Goal: Navigation & Orientation: Find specific page/section

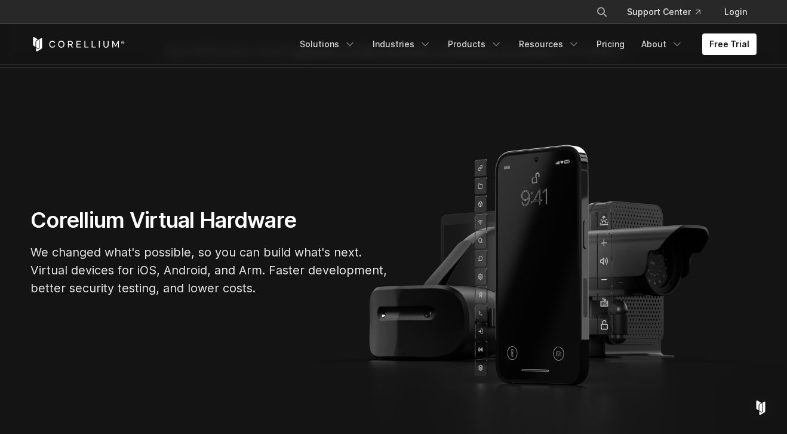
scroll to position [31, 0]
click at [410, 44] on link "Industries" at bounding box center [402, 44] width 73 height 22
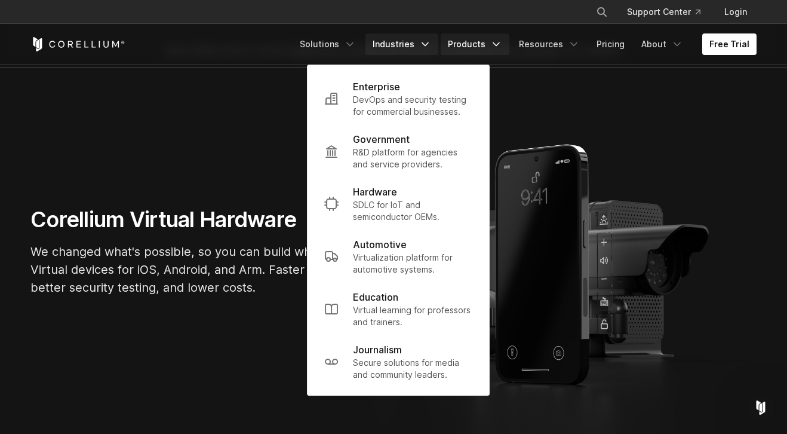
click at [487, 44] on link "Products" at bounding box center [475, 44] width 69 height 22
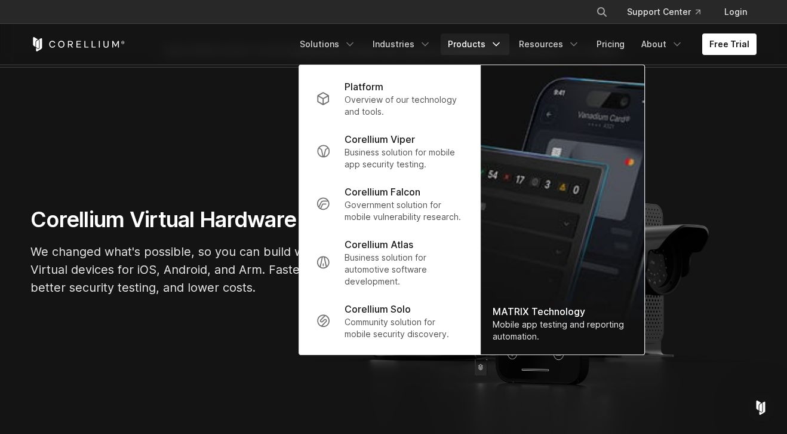
click at [324, 389] on section "Corellium Virtual Hardware We changed what's possible, so you can build what's …" at bounding box center [393, 255] width 787 height 377
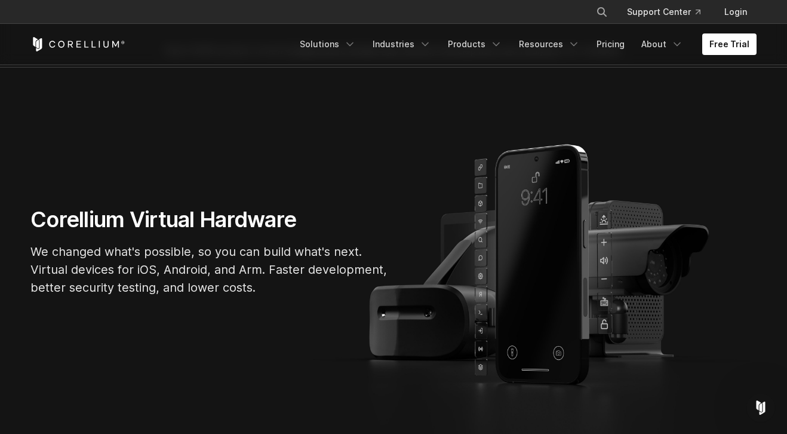
click at [550, 57] on div "Free Trial Solutions IoT" at bounding box center [393, 44] width 726 height 41
click at [550, 46] on link "Resources" at bounding box center [549, 44] width 75 height 22
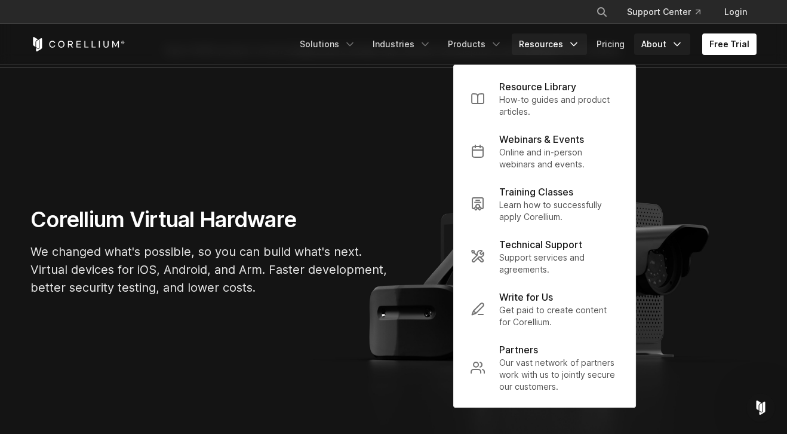
click at [665, 47] on link "About" at bounding box center [662, 44] width 56 height 22
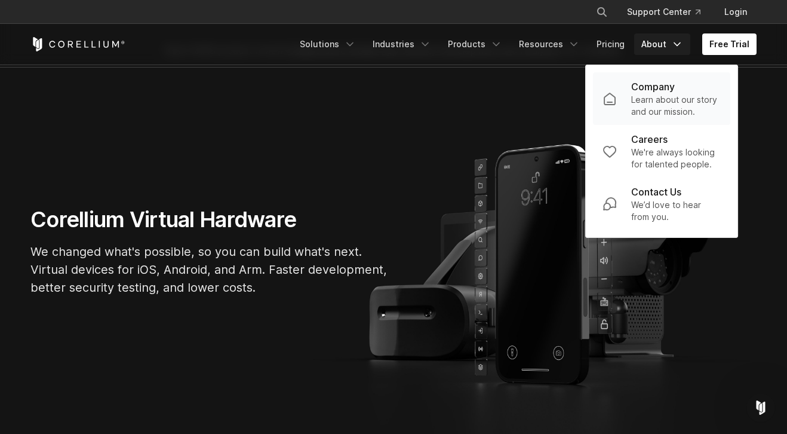
click at [662, 89] on p "Company" at bounding box center [653, 86] width 44 height 14
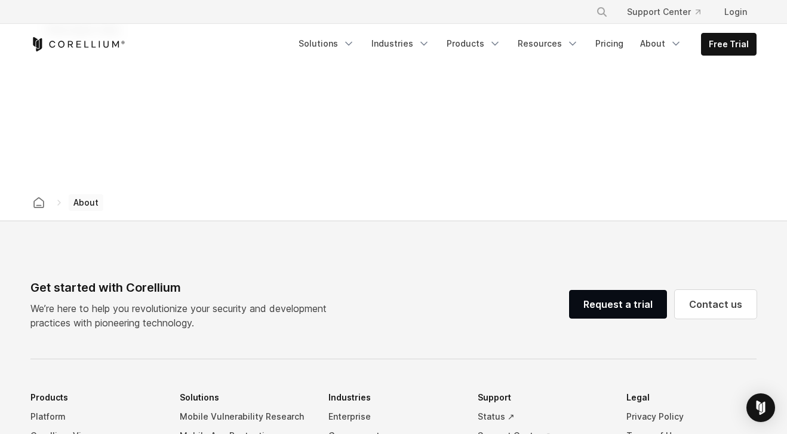
scroll to position [1764, 0]
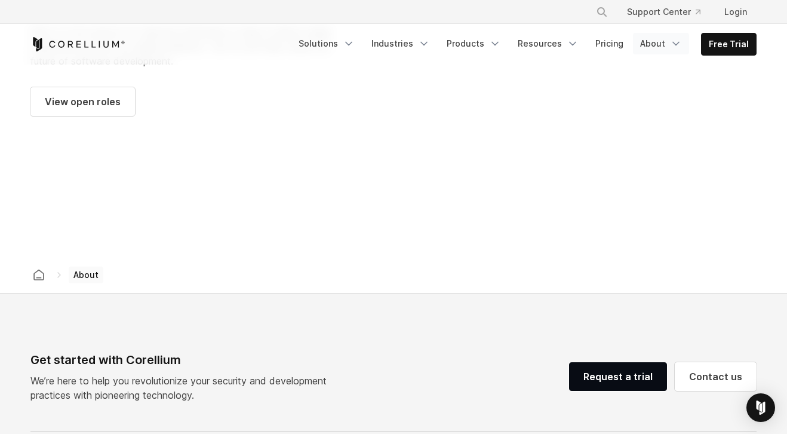
click at [665, 45] on link "About" at bounding box center [661, 44] width 56 height 22
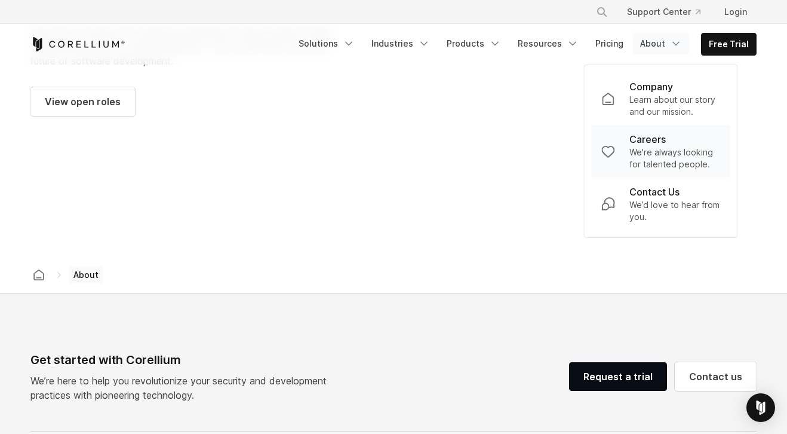
click at [653, 159] on p "We're always looking for talented people." at bounding box center [674, 158] width 91 height 24
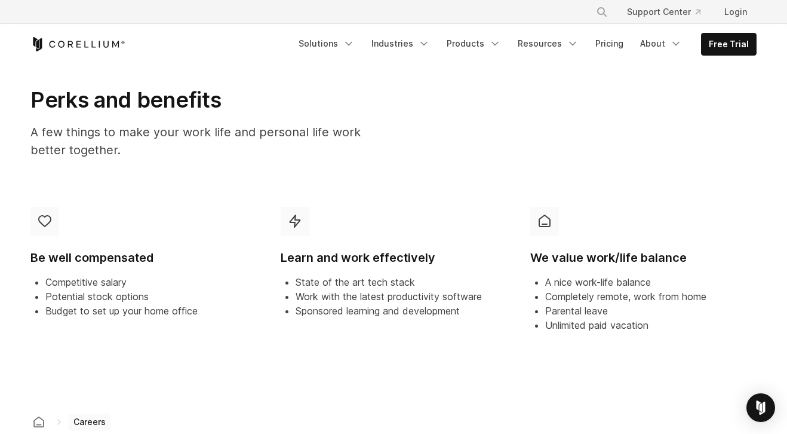
scroll to position [757, 0]
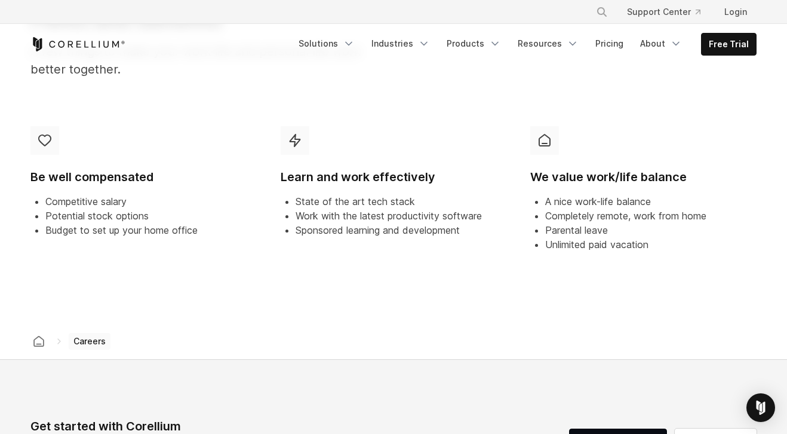
click at [88, 342] on span "Careers" at bounding box center [90, 341] width 42 height 17
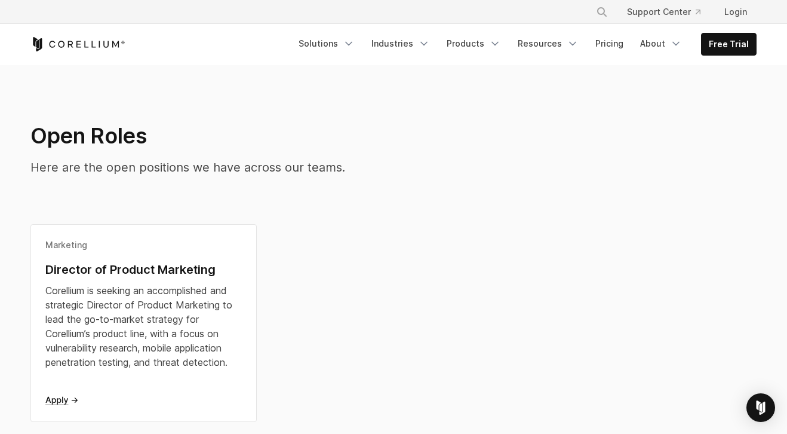
scroll to position [225, 0]
